Goal: Task Accomplishment & Management: Use online tool/utility

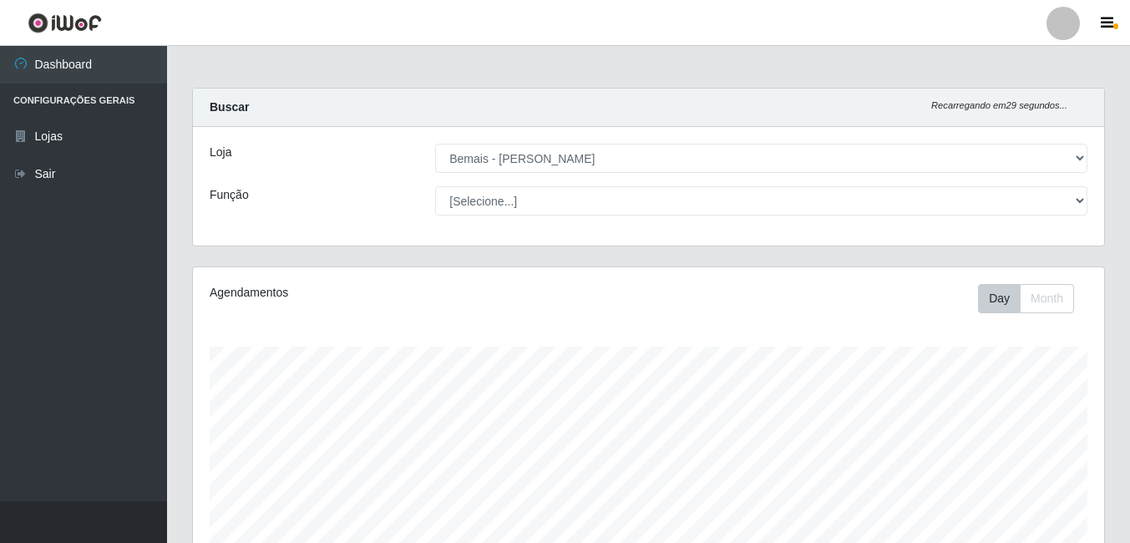
select select "230"
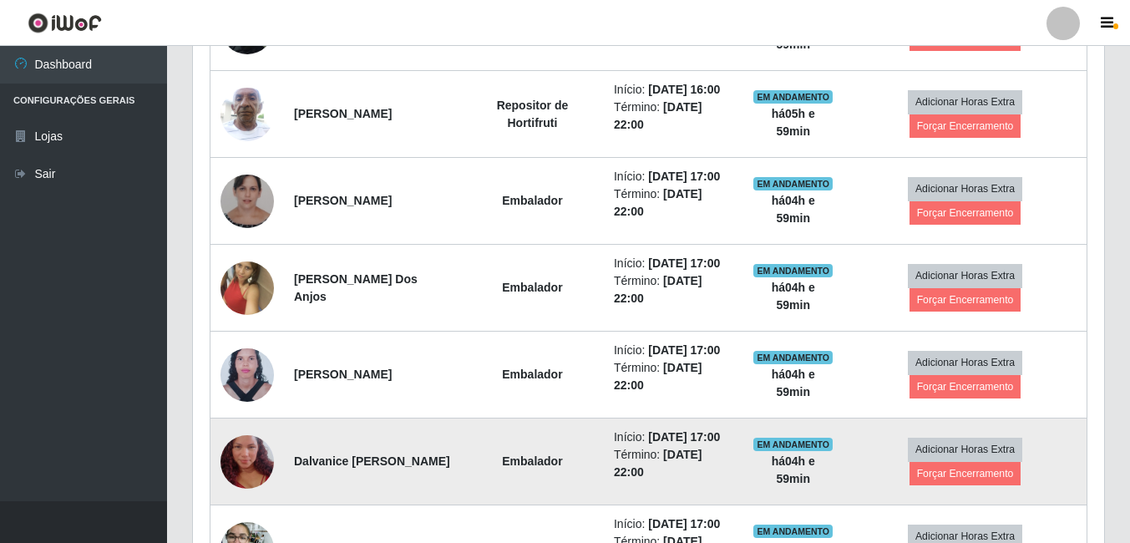
scroll to position [1104, 0]
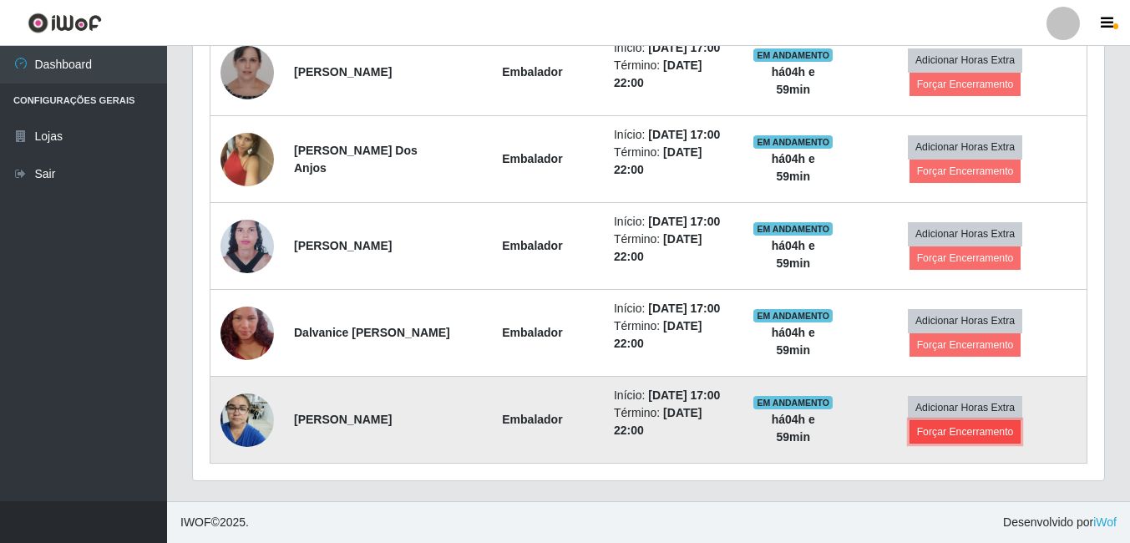
click at [948, 422] on button "Forçar Encerramento" at bounding box center [965, 431] width 112 height 23
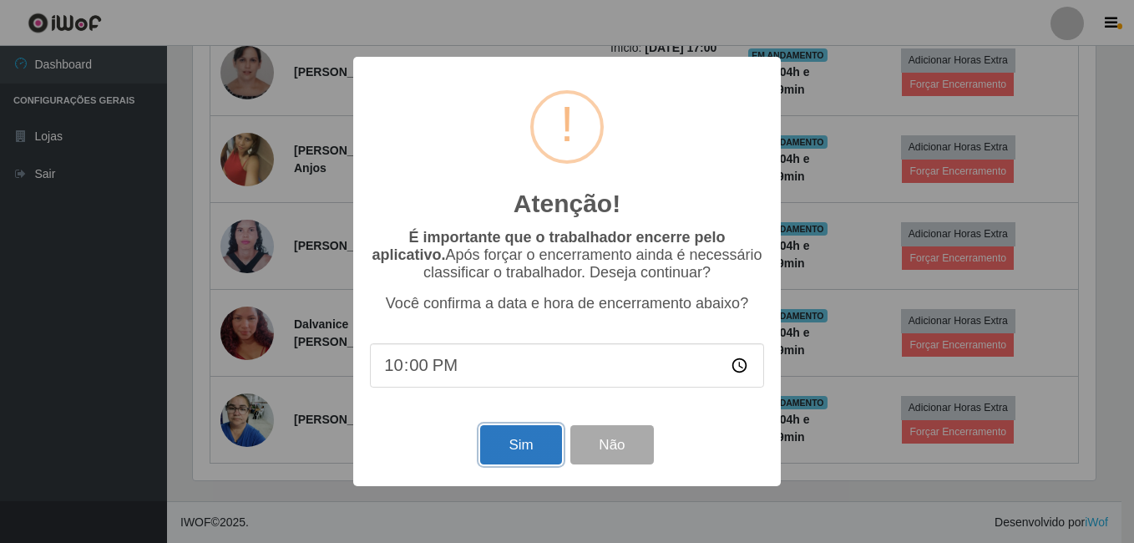
click at [512, 446] on button "Sim" at bounding box center [520, 444] width 81 height 39
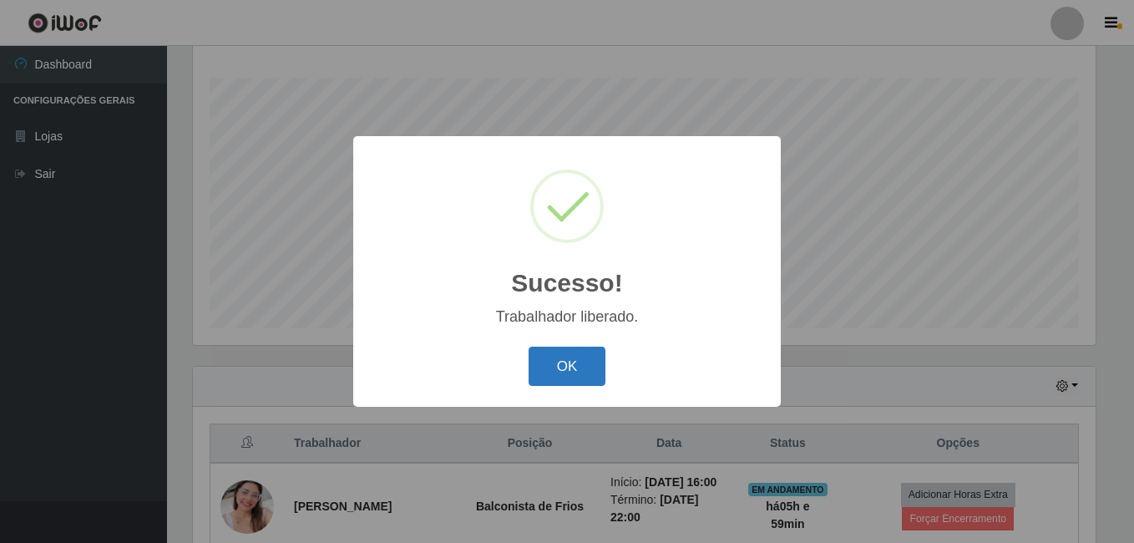
click at [599, 374] on button "OK" at bounding box center [568, 365] width 78 height 39
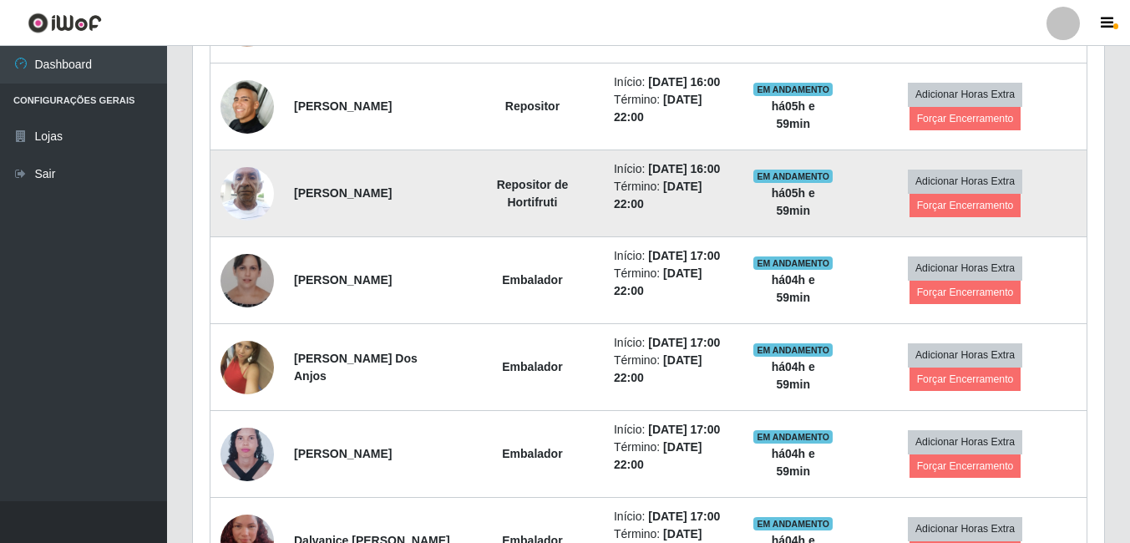
scroll to position [749, 0]
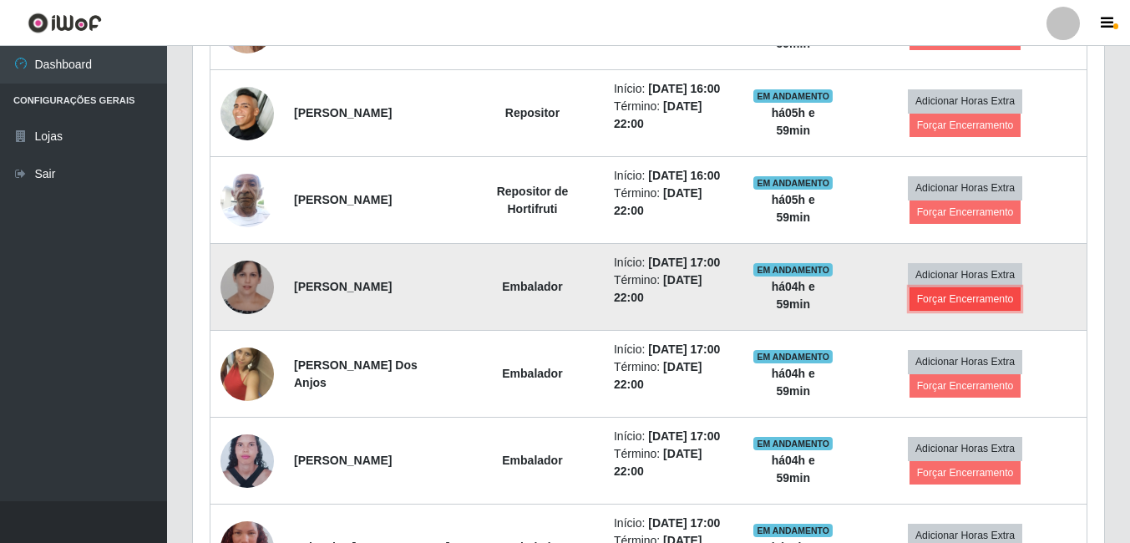
click at [953, 311] on button "Forçar Encerramento" at bounding box center [965, 298] width 112 height 23
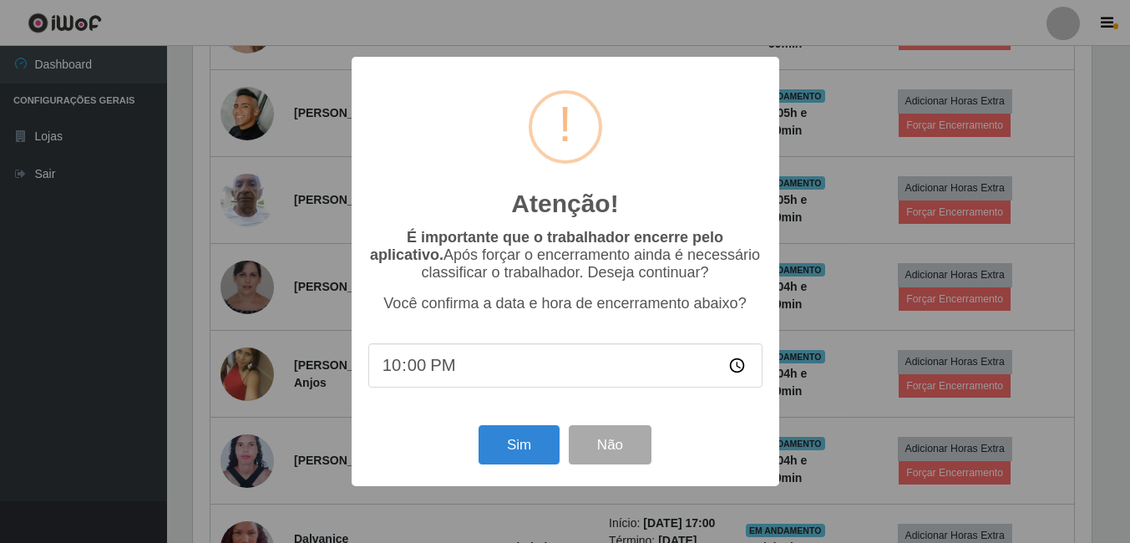
scroll to position [346, 903]
click at [531, 453] on button "Sim" at bounding box center [520, 444] width 81 height 39
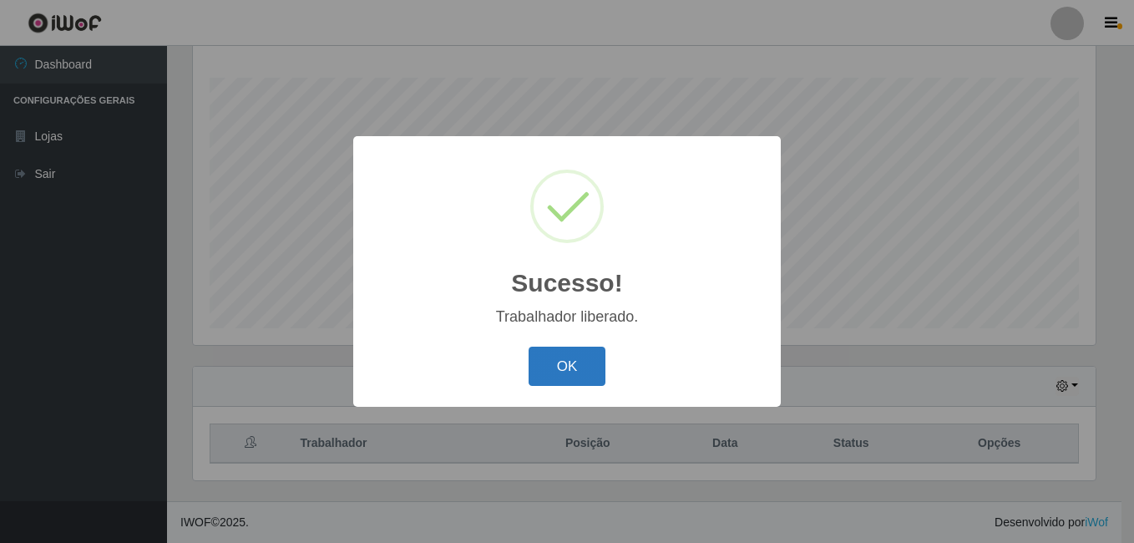
click at [554, 374] on button "OK" at bounding box center [568, 365] width 78 height 39
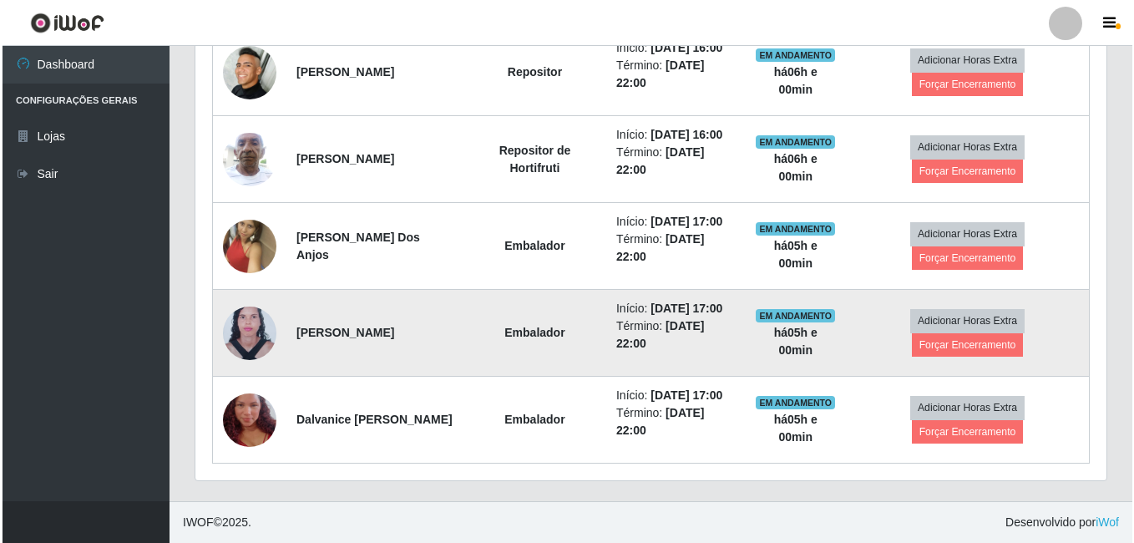
scroll to position [645, 0]
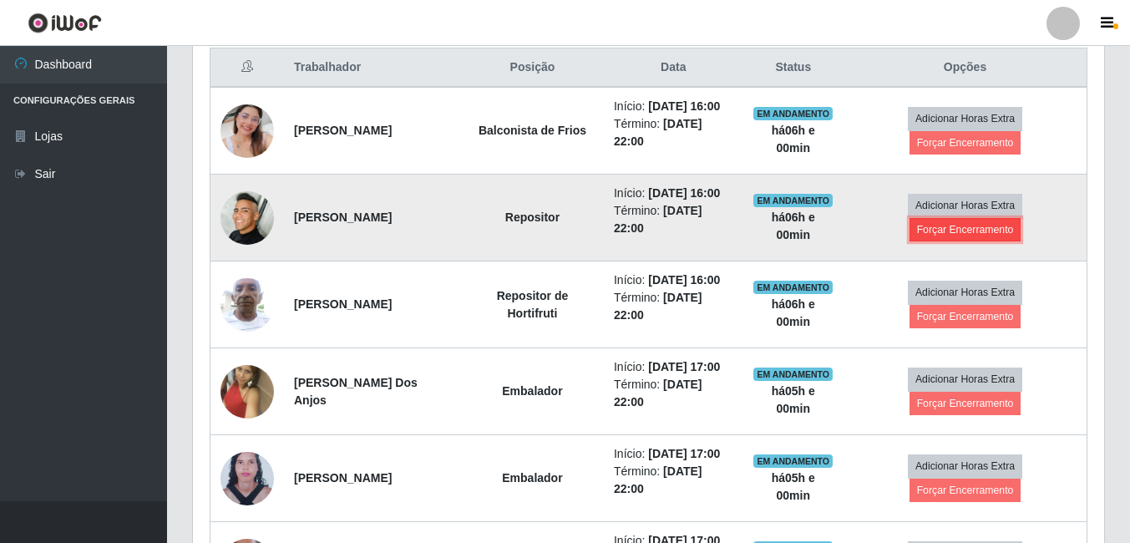
click at [996, 241] on button "Forçar Encerramento" at bounding box center [965, 229] width 112 height 23
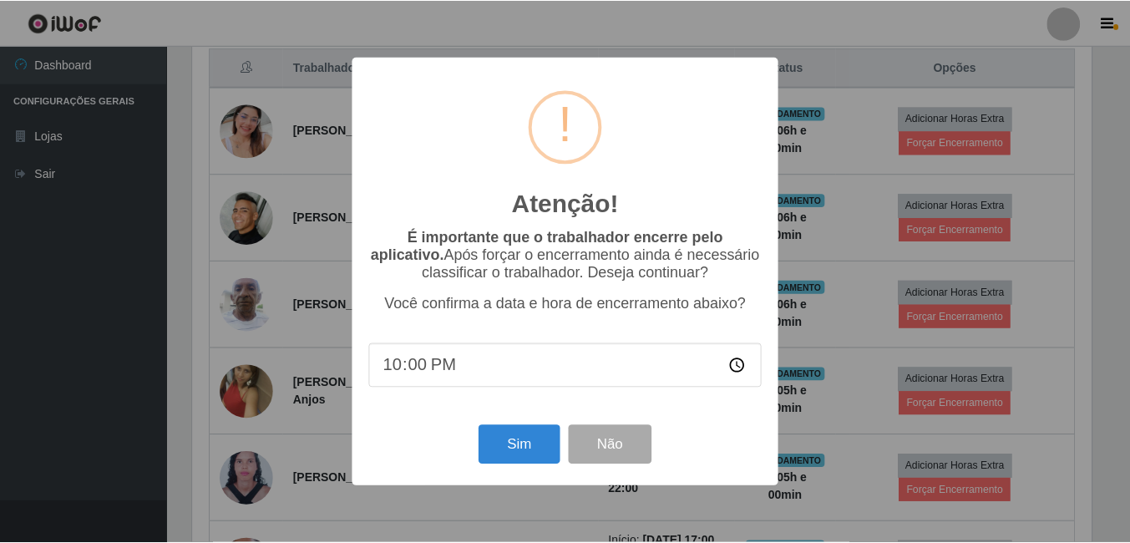
scroll to position [346, 903]
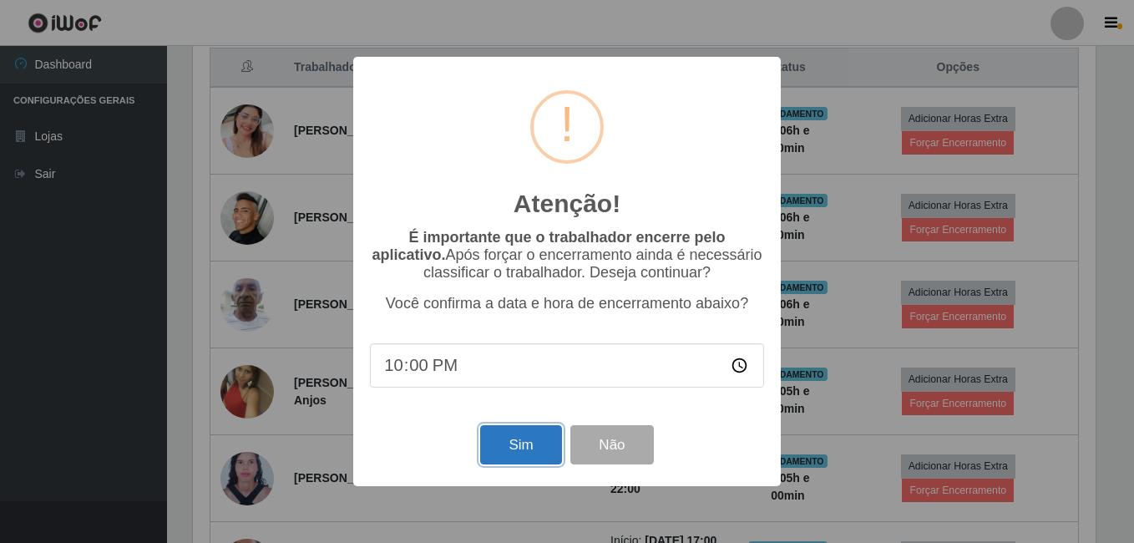
click at [523, 433] on button "Sim" at bounding box center [520, 444] width 81 height 39
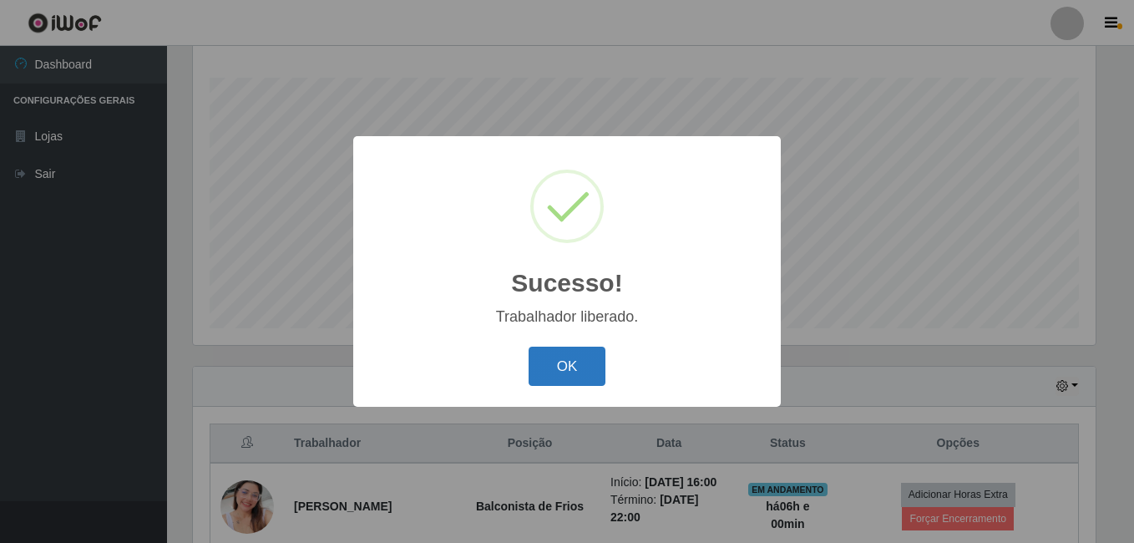
click at [590, 355] on button "OK" at bounding box center [568, 365] width 78 height 39
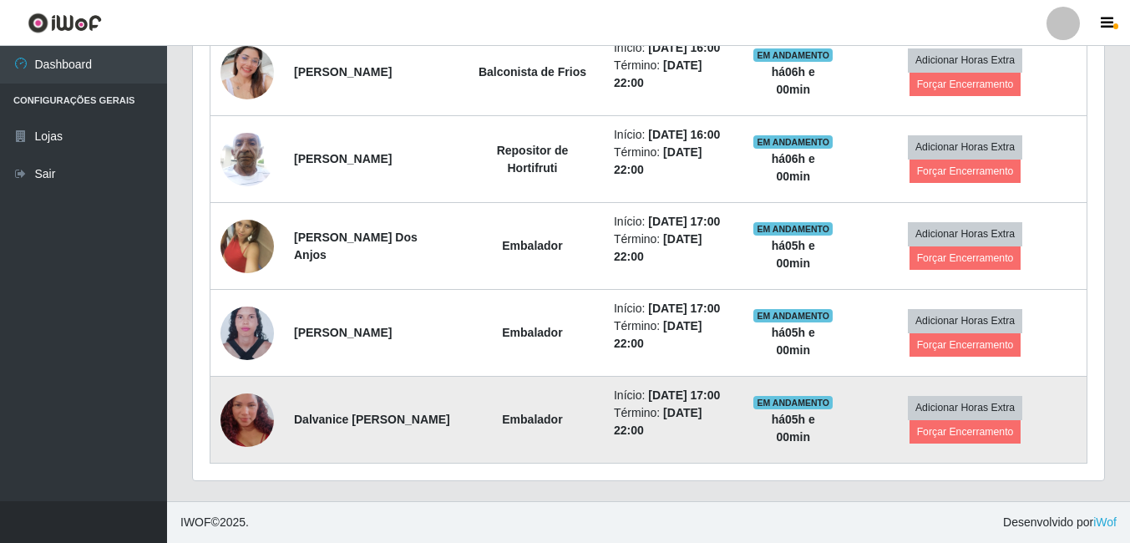
scroll to position [791, 0]
click at [967, 420] on button "Forçar Encerramento" at bounding box center [965, 431] width 112 height 23
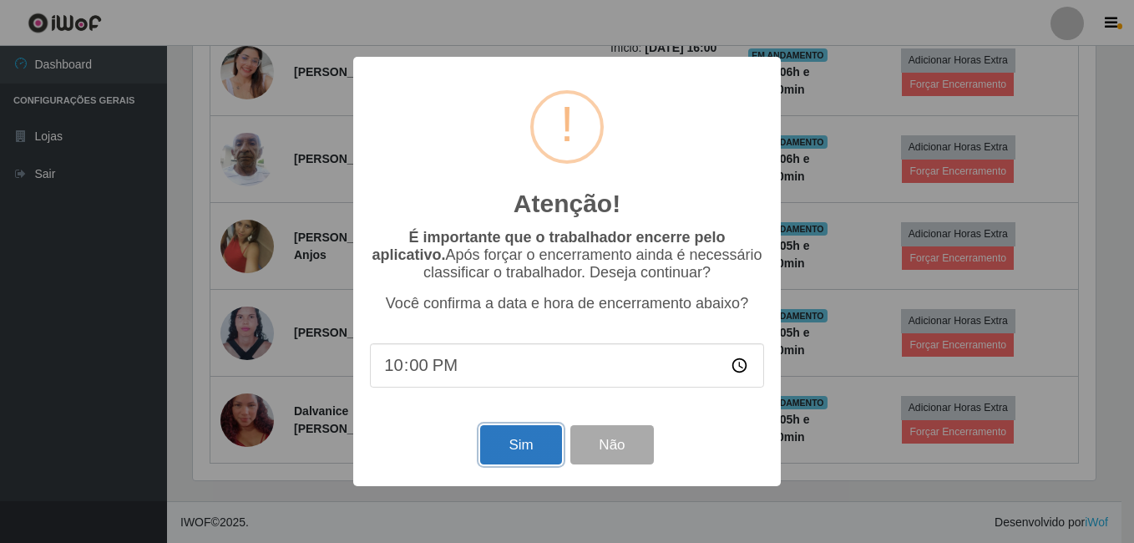
click at [507, 436] on button "Sim" at bounding box center [520, 444] width 81 height 39
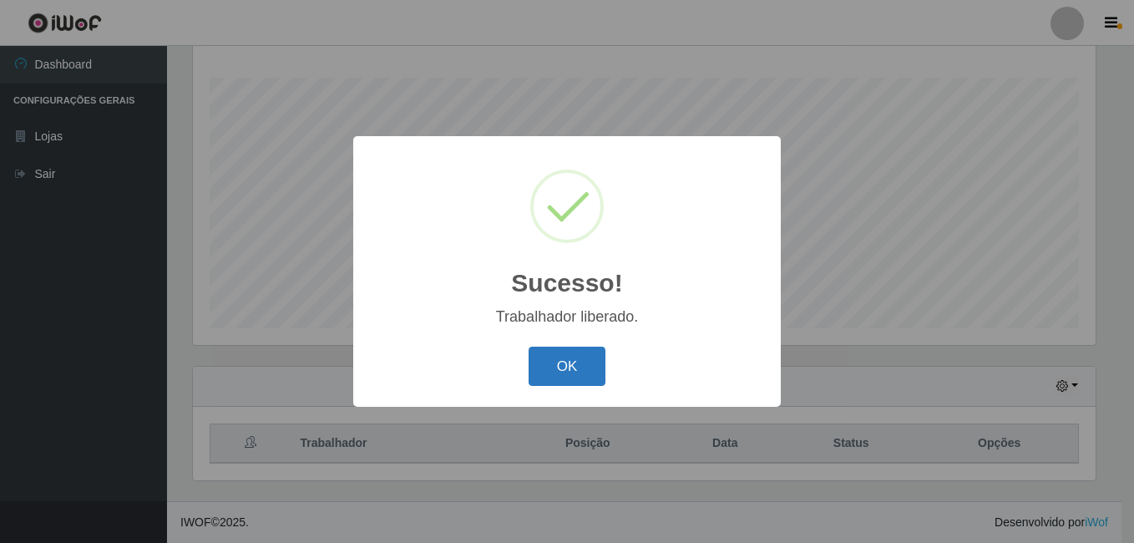
click at [580, 369] on button "OK" at bounding box center [568, 365] width 78 height 39
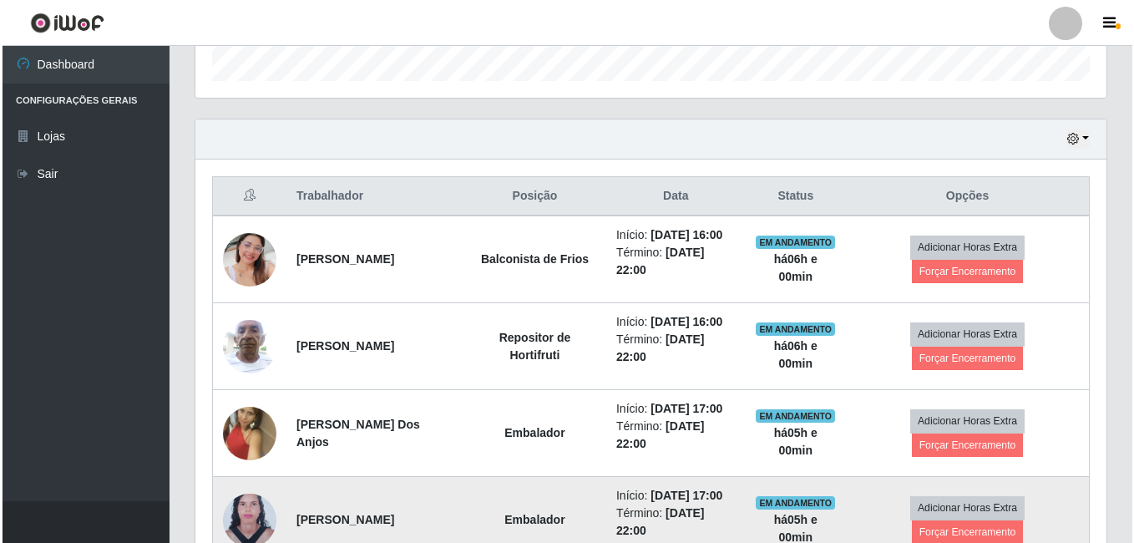
scroll to position [616, 0]
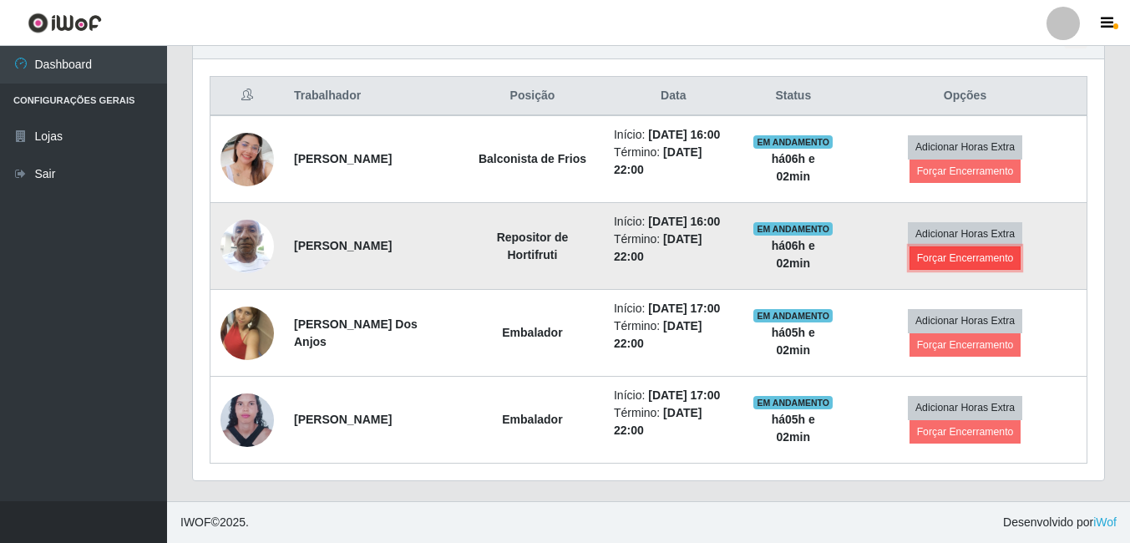
click at [985, 257] on button "Forçar Encerramento" at bounding box center [965, 257] width 112 height 23
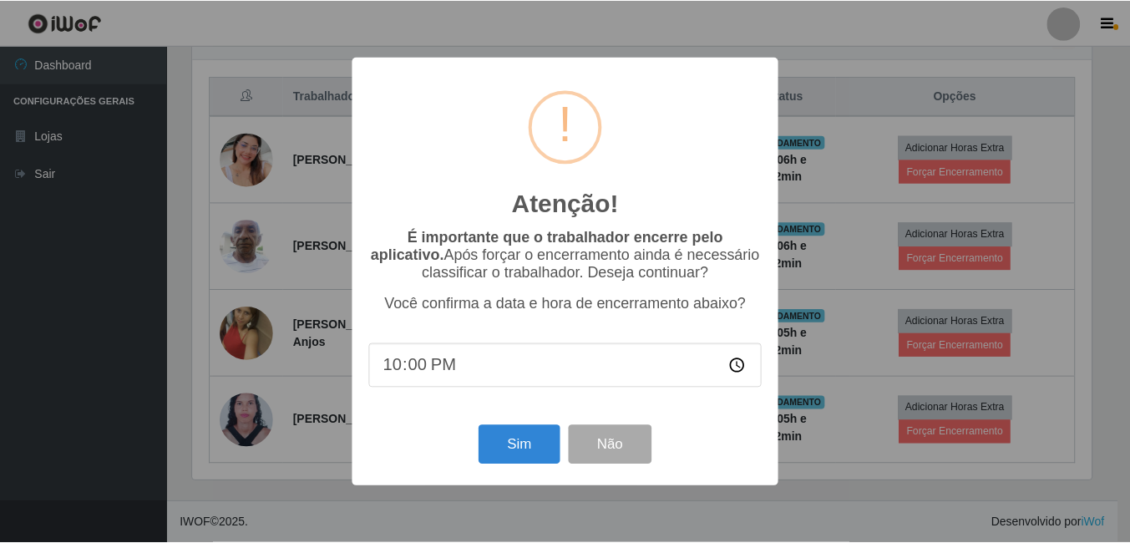
scroll to position [346, 903]
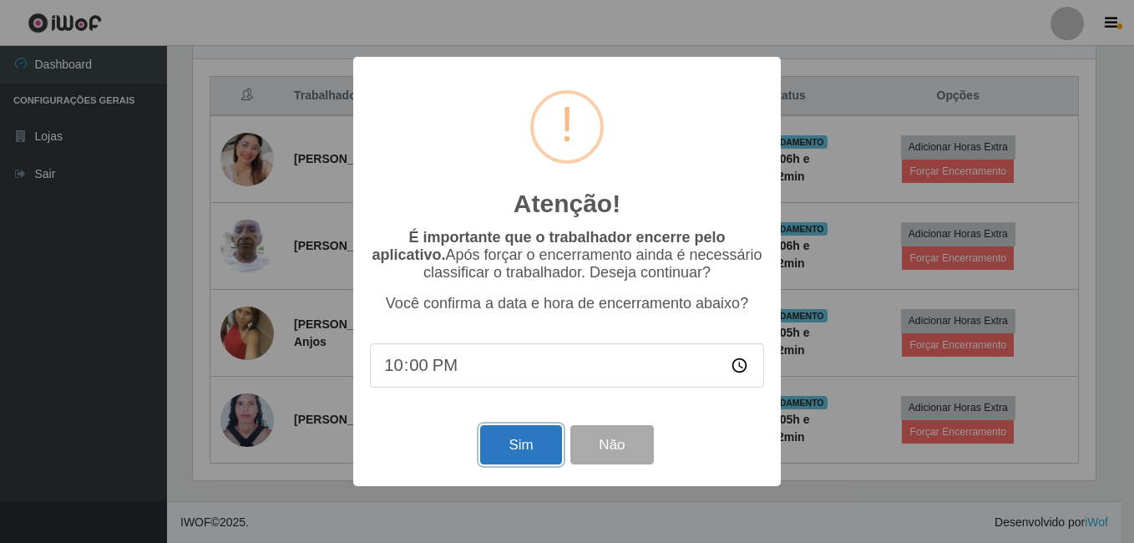
click at [534, 458] on button "Sim" at bounding box center [520, 444] width 81 height 39
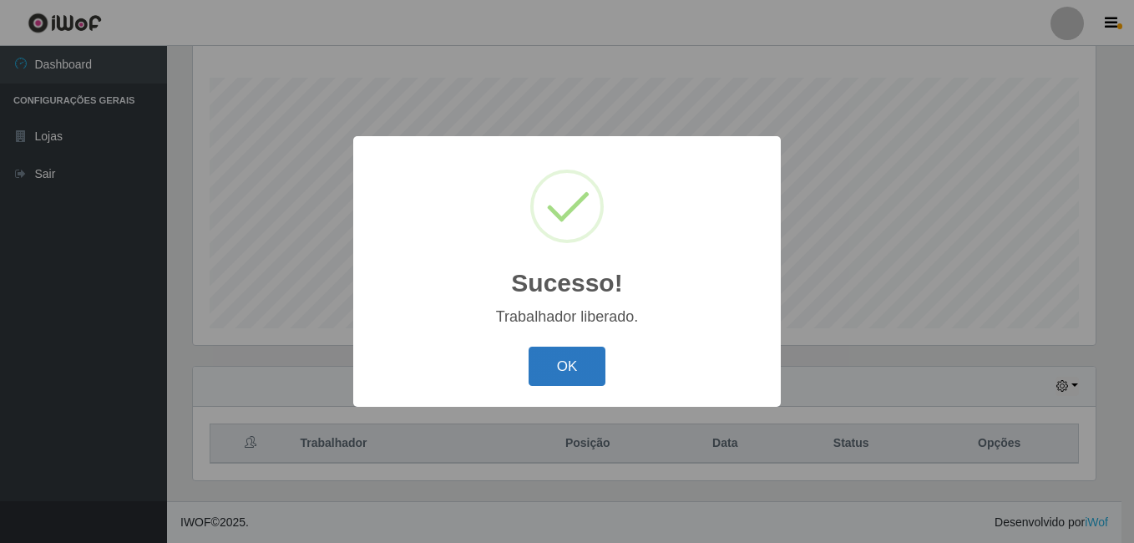
click at [578, 379] on button "OK" at bounding box center [568, 365] width 78 height 39
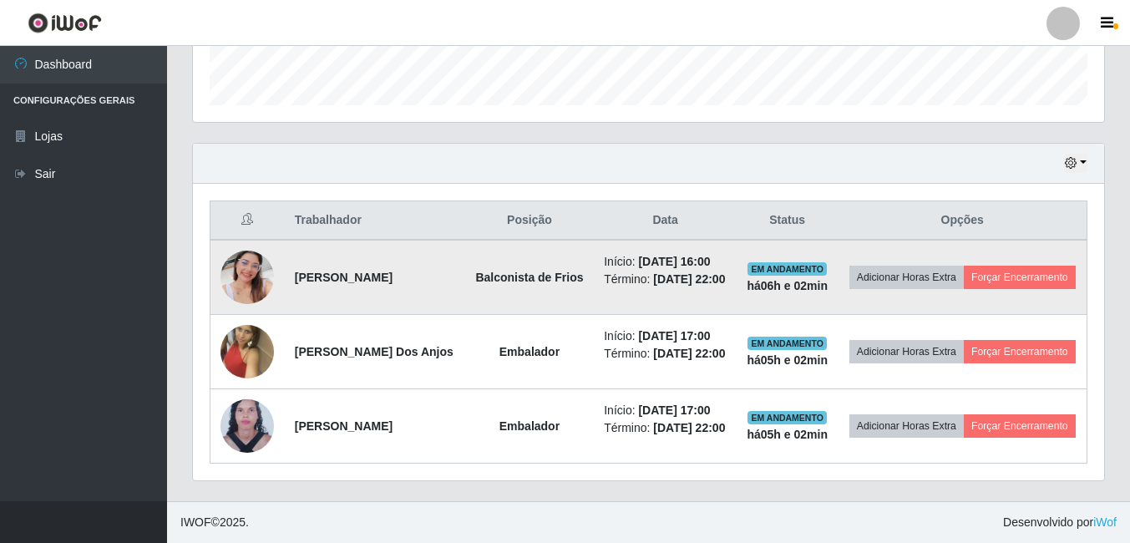
scroll to position [529, 0]
click at [964, 266] on button "Forçar Encerramento" at bounding box center [1020, 277] width 112 height 23
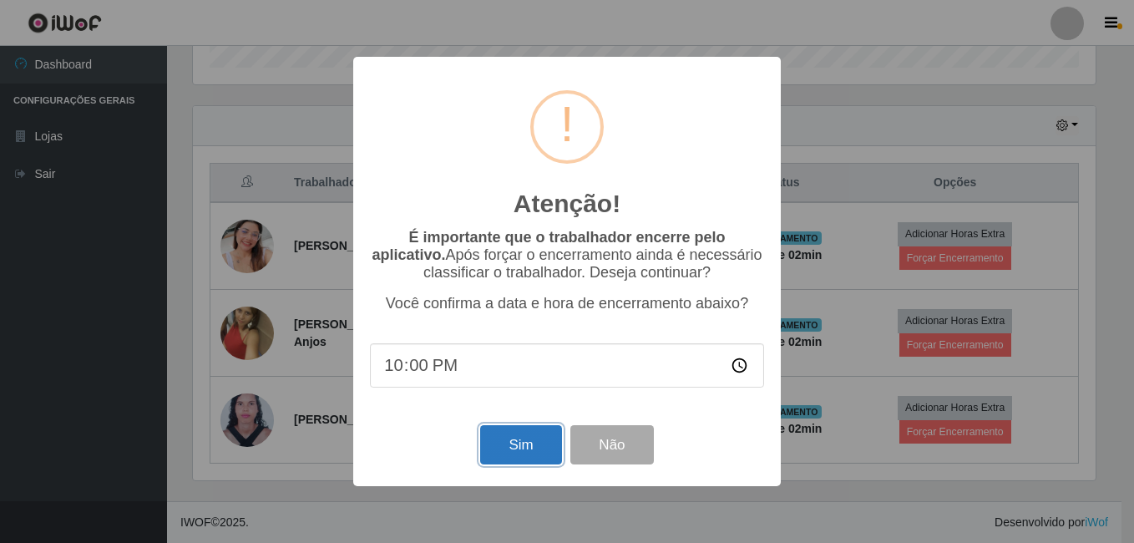
click at [503, 458] on button "Sim" at bounding box center [520, 444] width 81 height 39
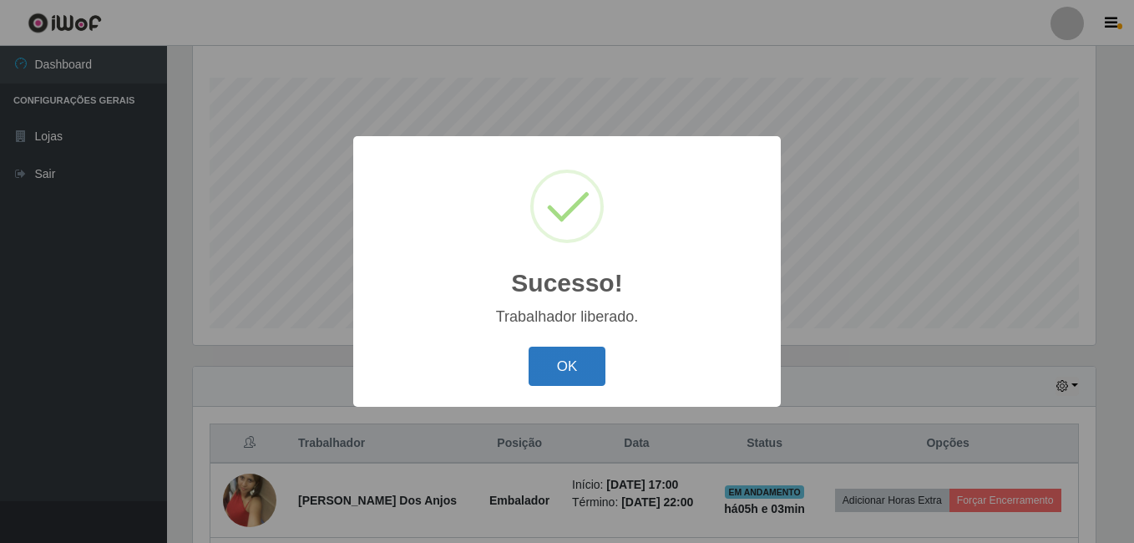
click at [554, 366] on button "OK" at bounding box center [568, 365] width 78 height 39
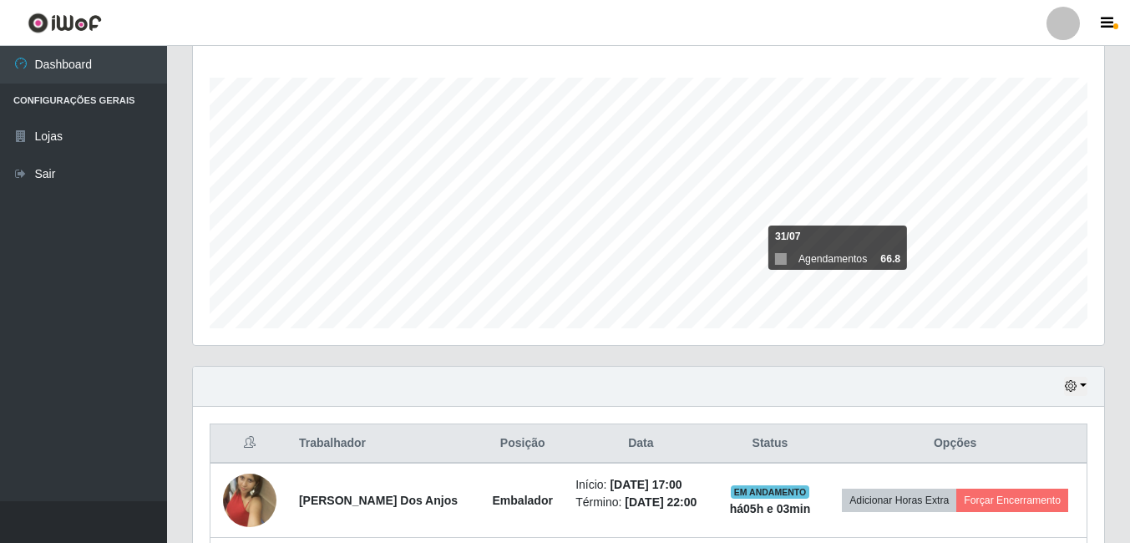
scroll to position [417, 0]
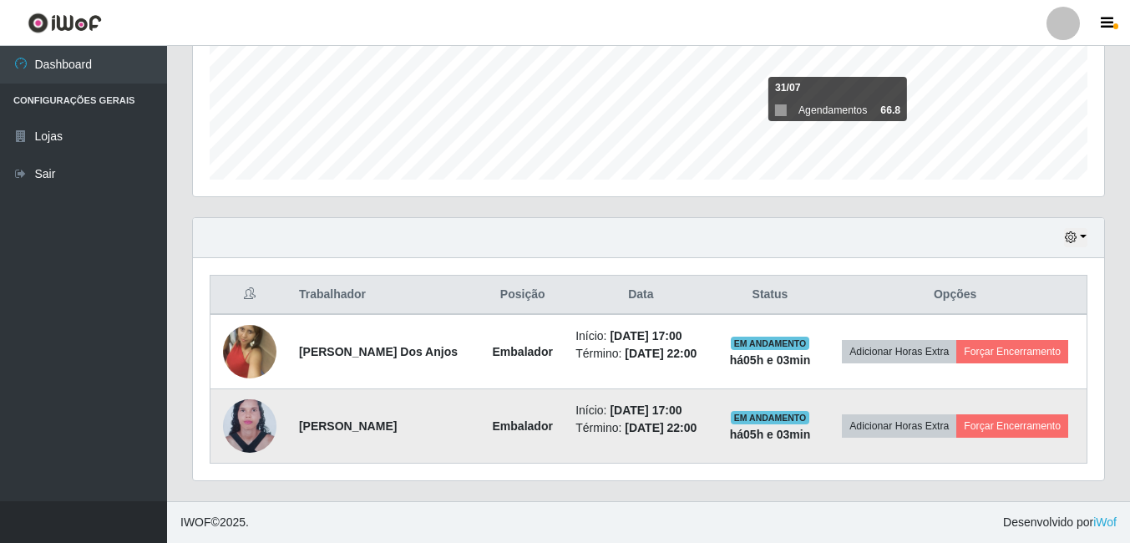
click at [1020, 411] on td "Adicionar Horas Extra Forçar Encerramento" at bounding box center [954, 426] width 263 height 74
click at [1019, 439] on td "Adicionar Horas Extra Forçar Encerramento" at bounding box center [954, 426] width 263 height 74
click at [1011, 416] on td "Adicionar Horas Extra Forçar Encerramento" at bounding box center [954, 426] width 263 height 74
click at [1015, 422] on button "Forçar Encerramento" at bounding box center [1012, 425] width 112 height 23
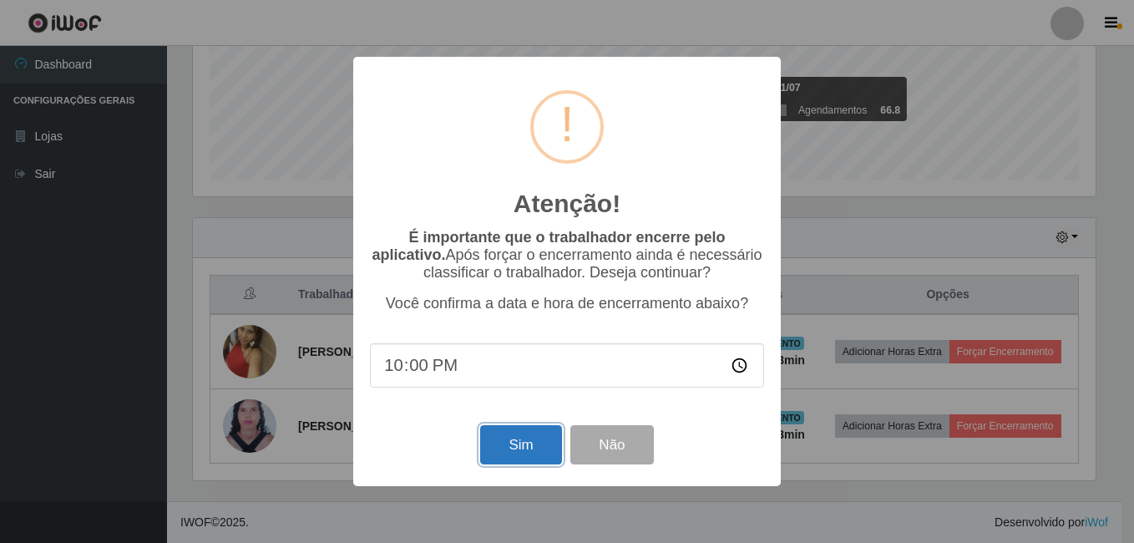
click at [493, 448] on button "Sim" at bounding box center [520, 444] width 81 height 39
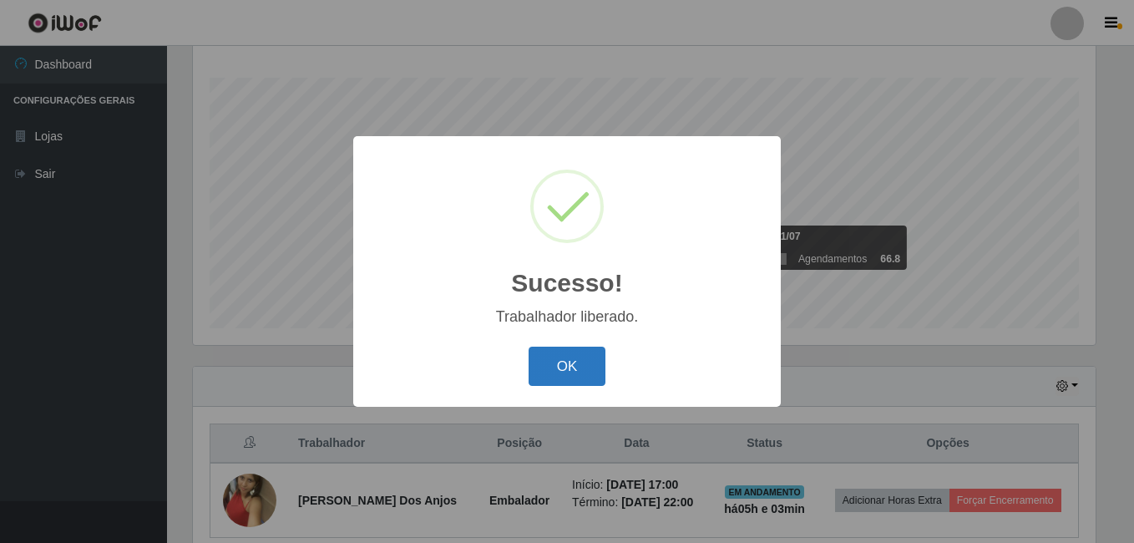
drag, startPoint x: 561, startPoint y: 371, endPoint x: 593, endPoint y: 363, distance: 32.6
click at [561, 372] on button "OK" at bounding box center [568, 365] width 78 height 39
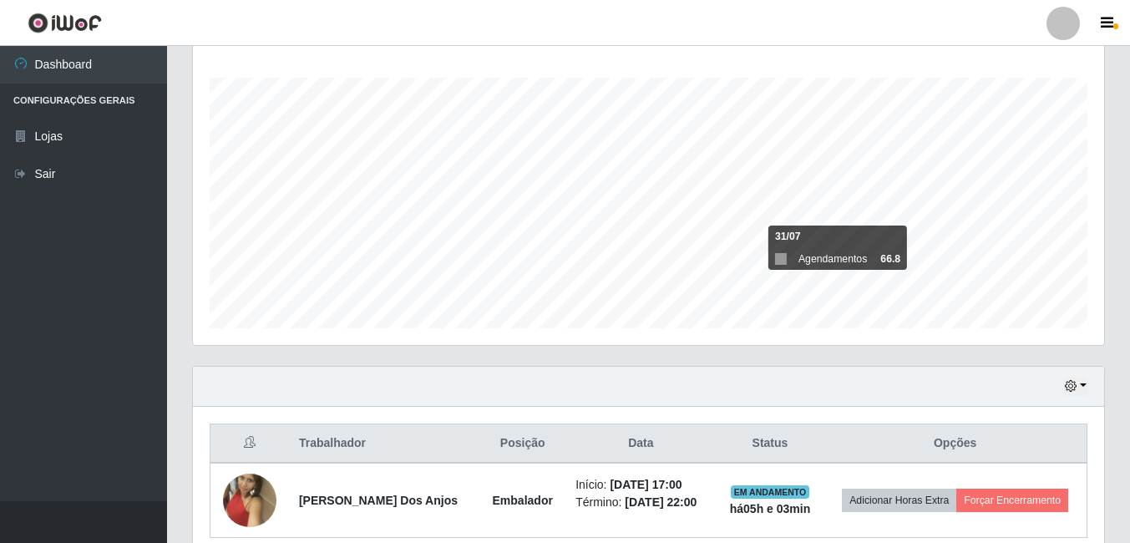
scroll to position [343, 0]
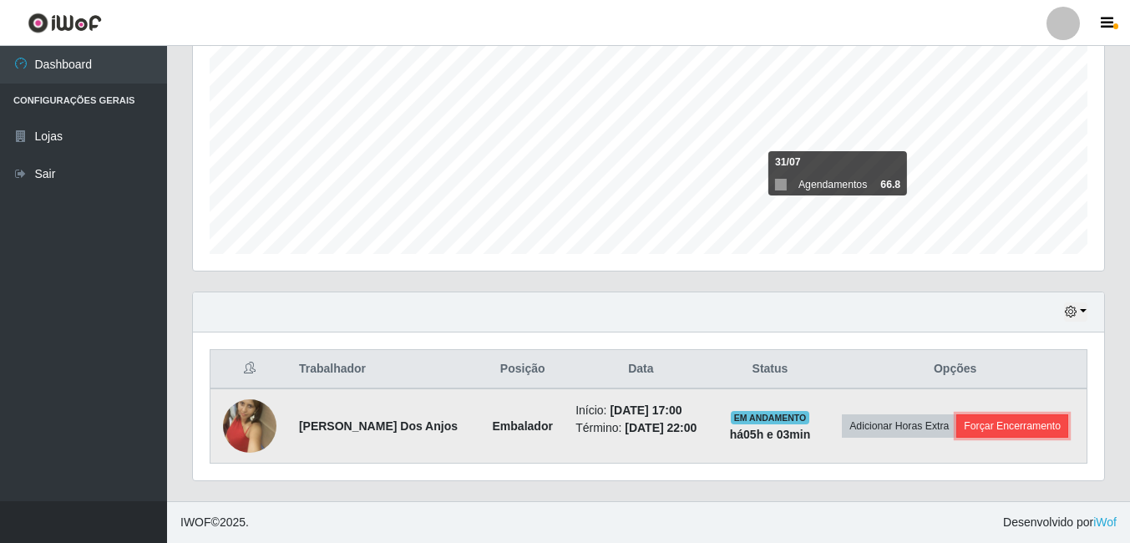
click at [1021, 425] on button "Forçar Encerramento" at bounding box center [1012, 425] width 112 height 23
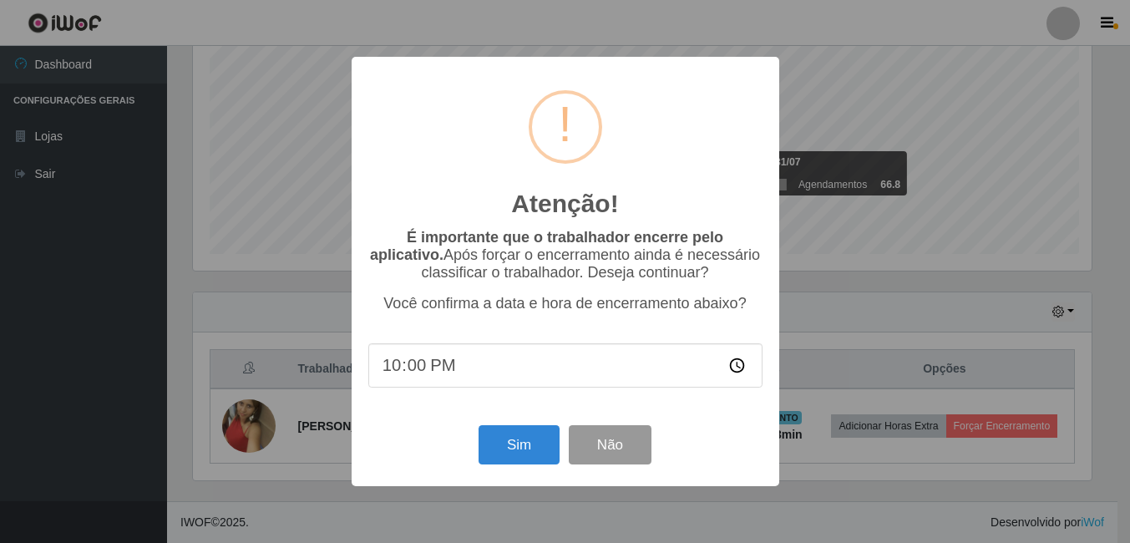
scroll to position [0, 0]
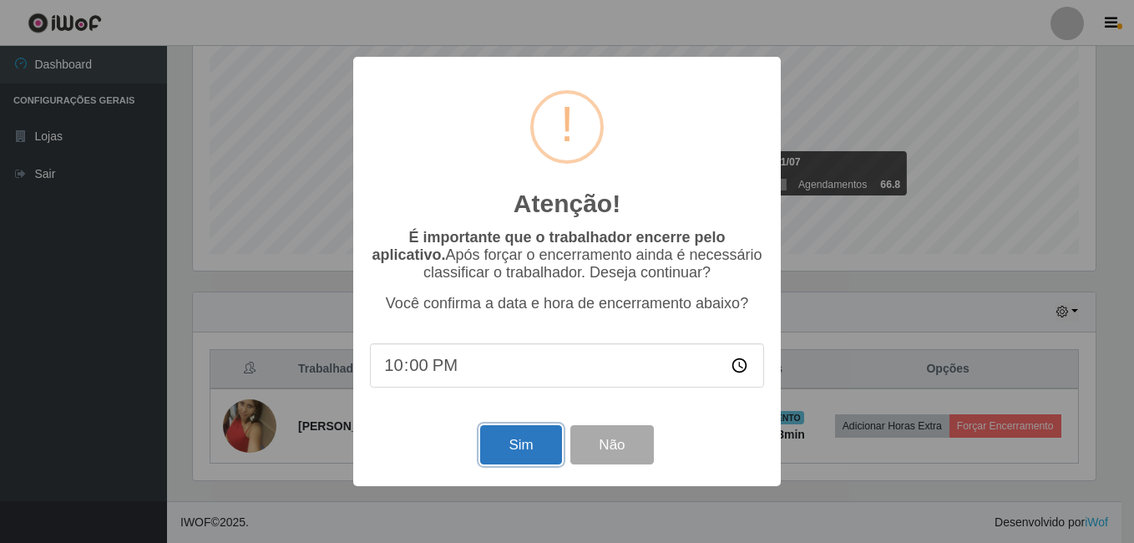
click at [529, 455] on button "Sim" at bounding box center [520, 444] width 81 height 39
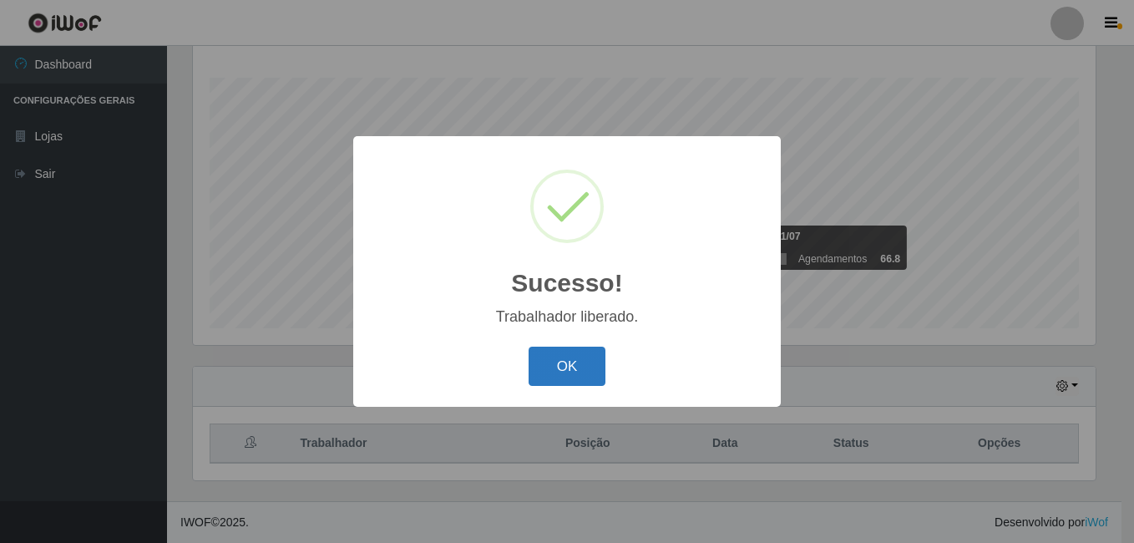
click at [588, 361] on button "OK" at bounding box center [568, 365] width 78 height 39
